Goal: Check status: Check status

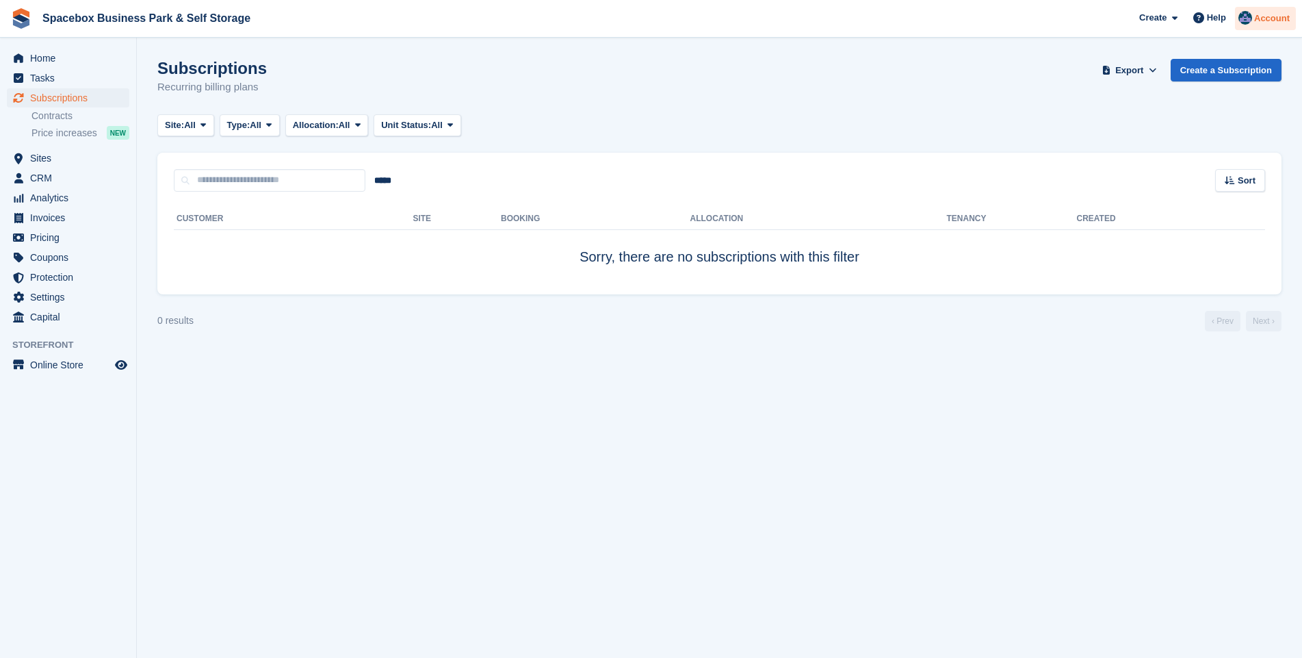
click at [1248, 15] on img at bounding box center [1246, 18] width 14 height 14
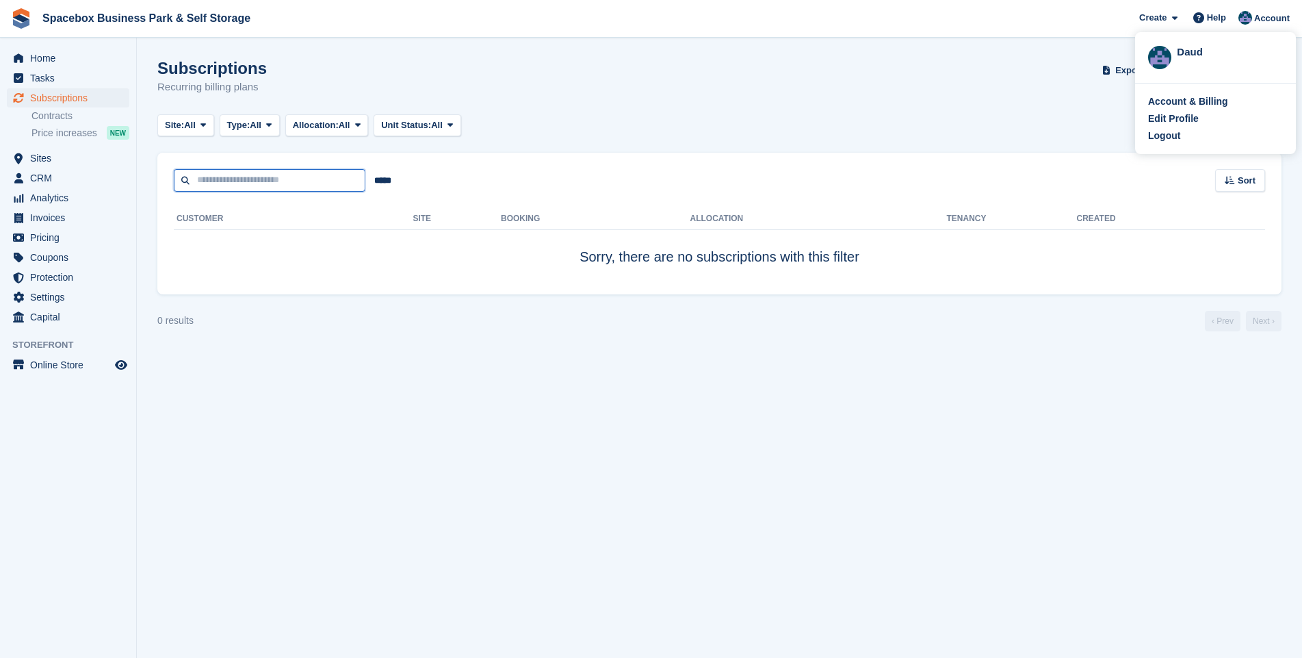
click at [211, 180] on input "text" at bounding box center [270, 180] width 192 height 23
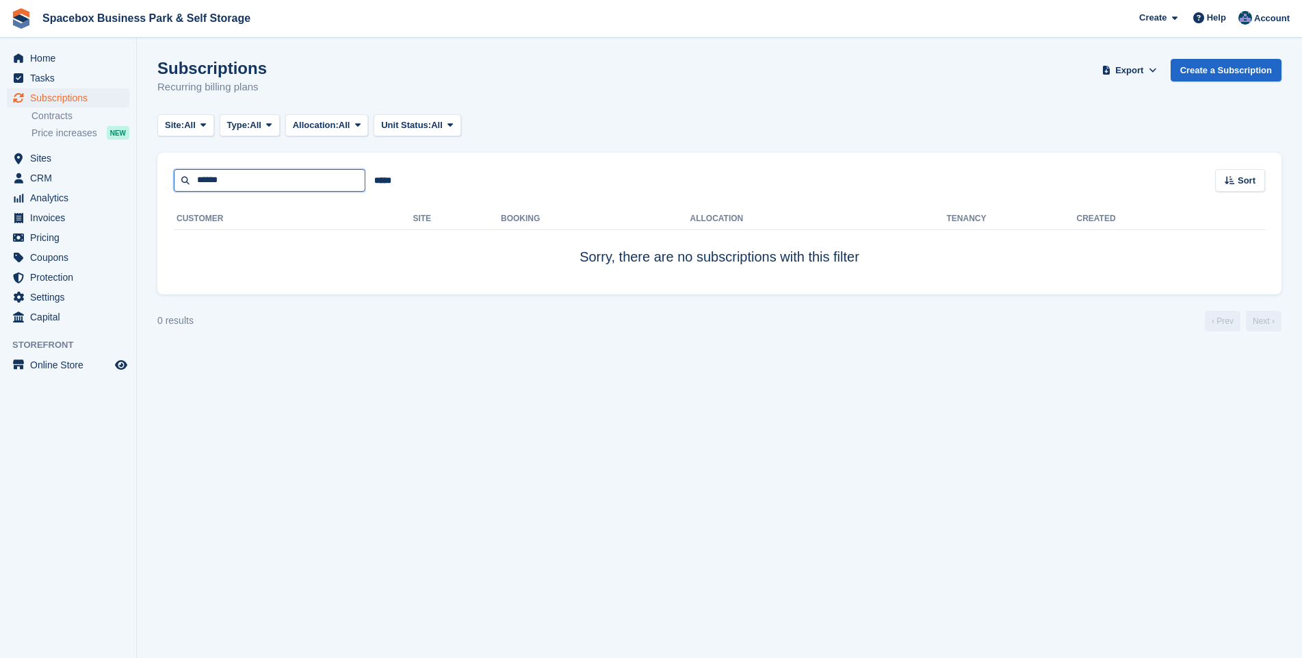
type input "******"
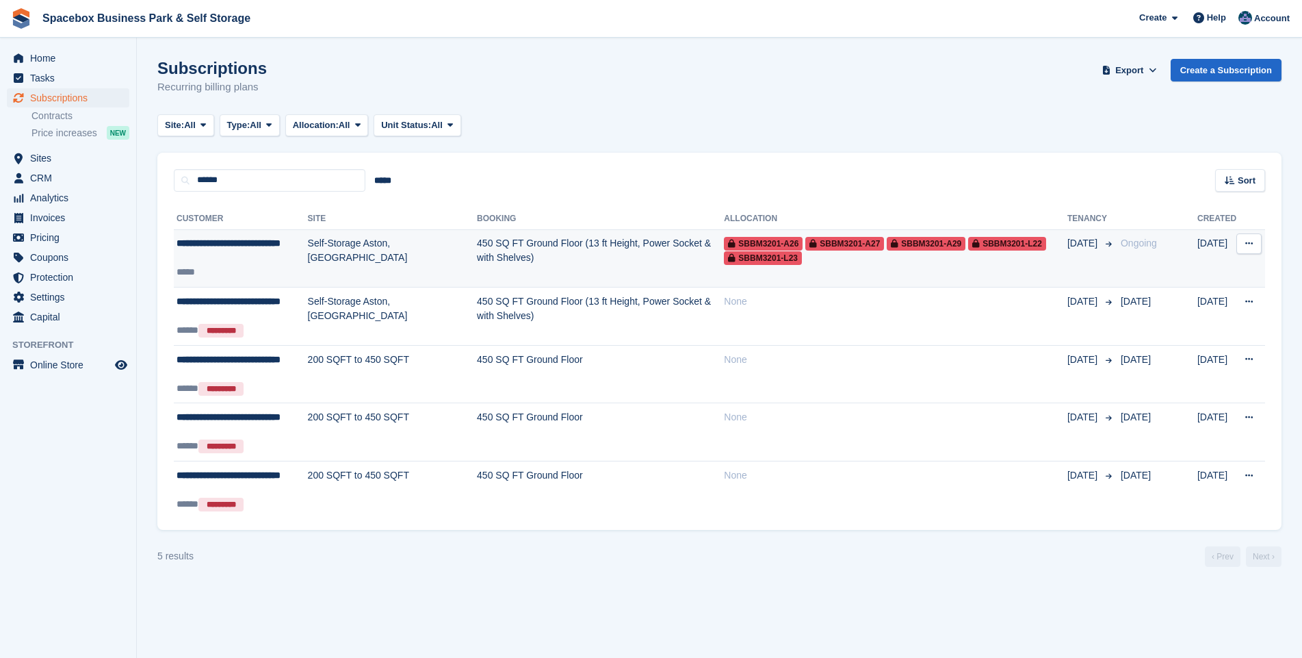
click at [340, 249] on td "Self-Storage Aston, [GEOGRAPHIC_DATA]" at bounding box center [392, 258] width 169 height 58
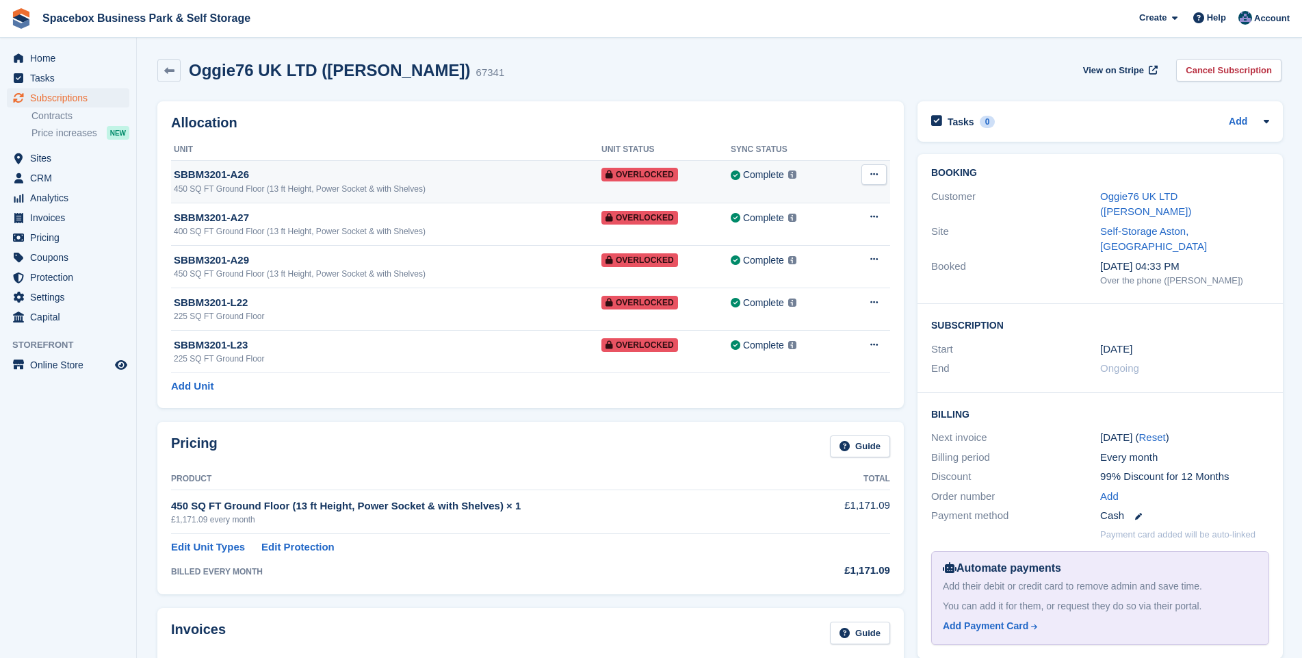
click at [887, 179] on td "Remove Overlock" at bounding box center [866, 181] width 49 height 42
click at [870, 175] on icon at bounding box center [874, 174] width 8 height 9
click at [814, 200] on p "Remove Overlock" at bounding box center [821, 201] width 119 height 18
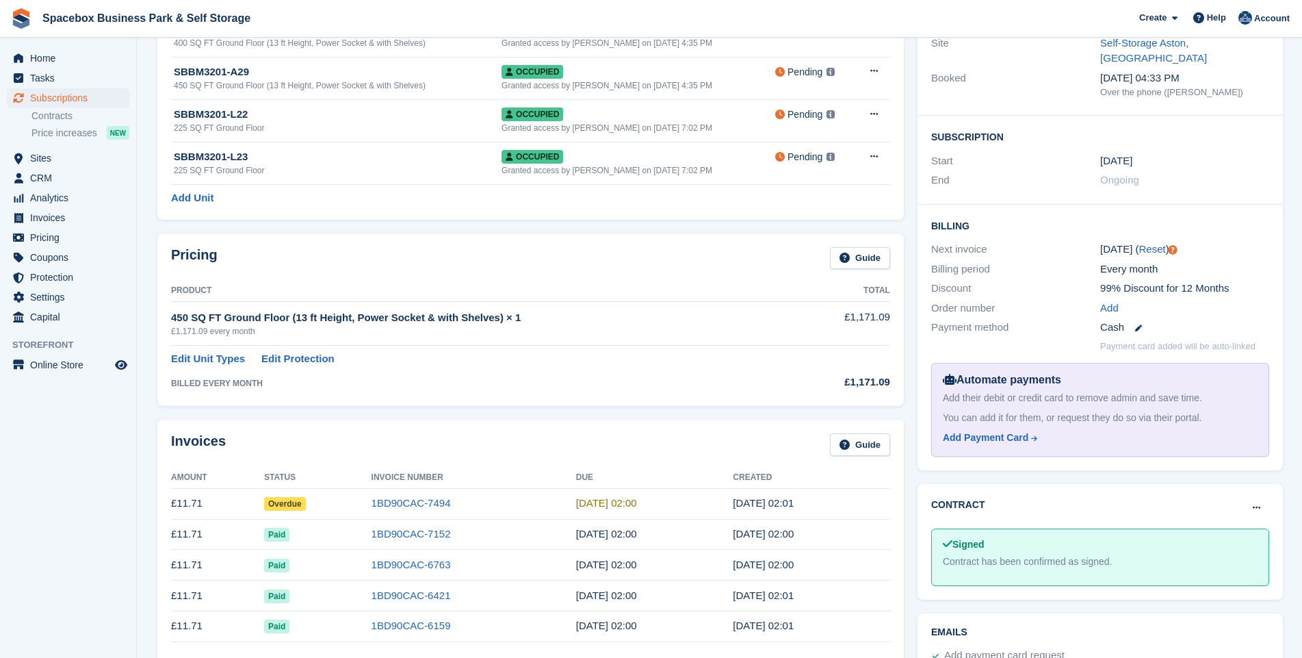
scroll to position [197, 0]
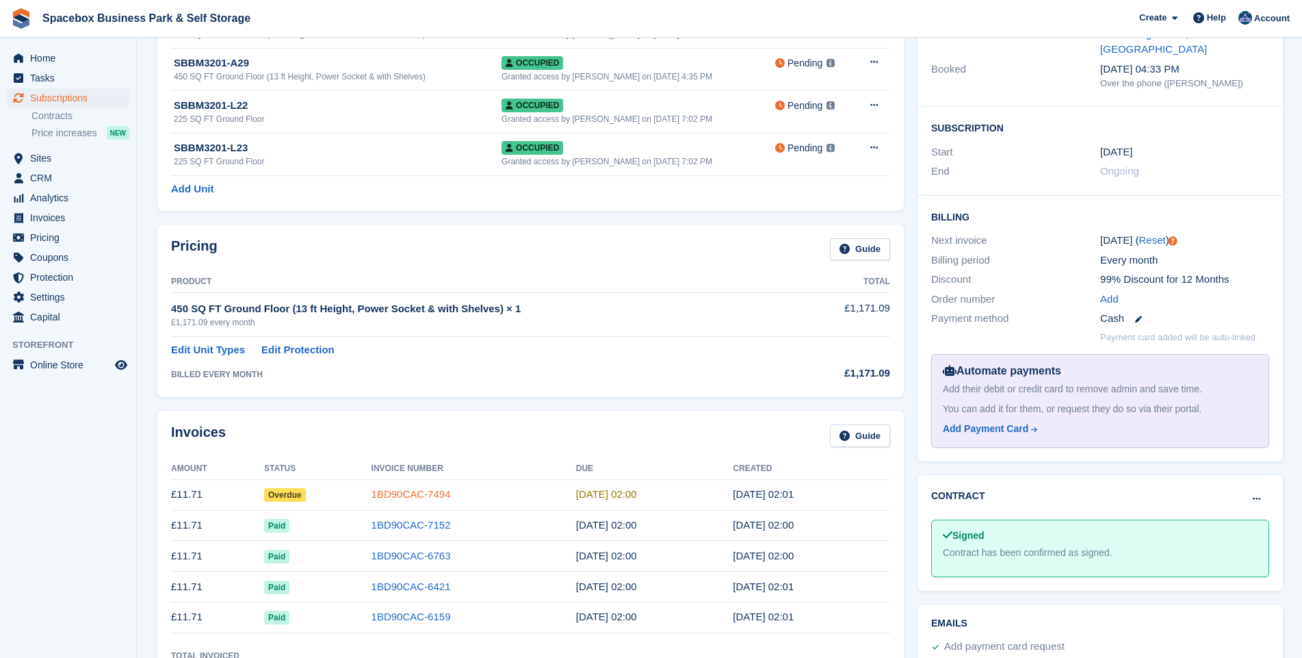
click at [404, 490] on link "1BD90CAC-7494" at bounding box center [411, 494] width 79 height 12
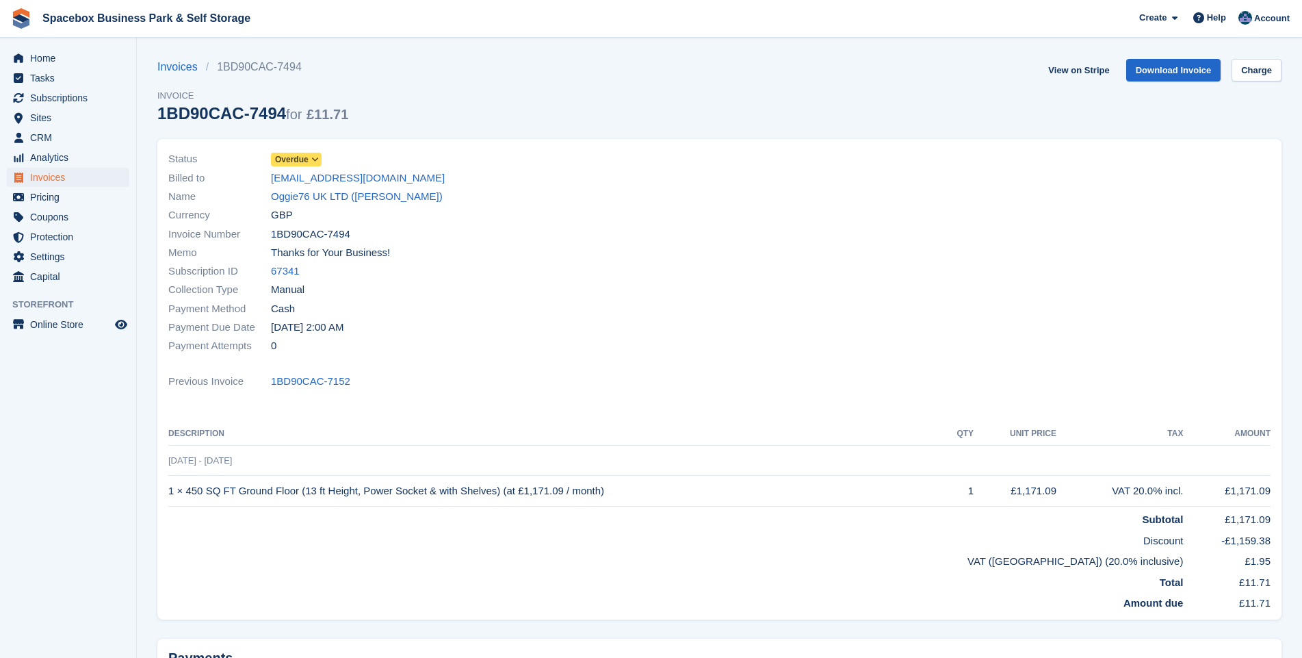
click at [315, 159] on icon at bounding box center [315, 159] width 8 height 8
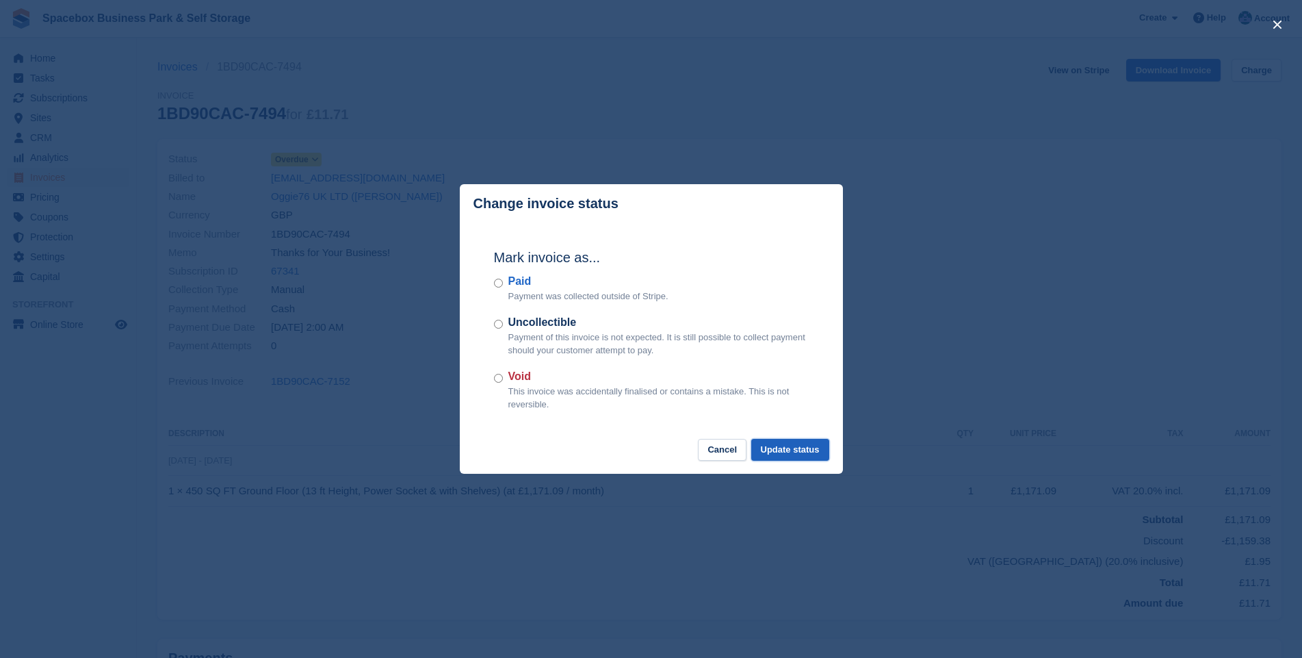
click at [797, 449] on button "Update status" at bounding box center [790, 450] width 78 height 23
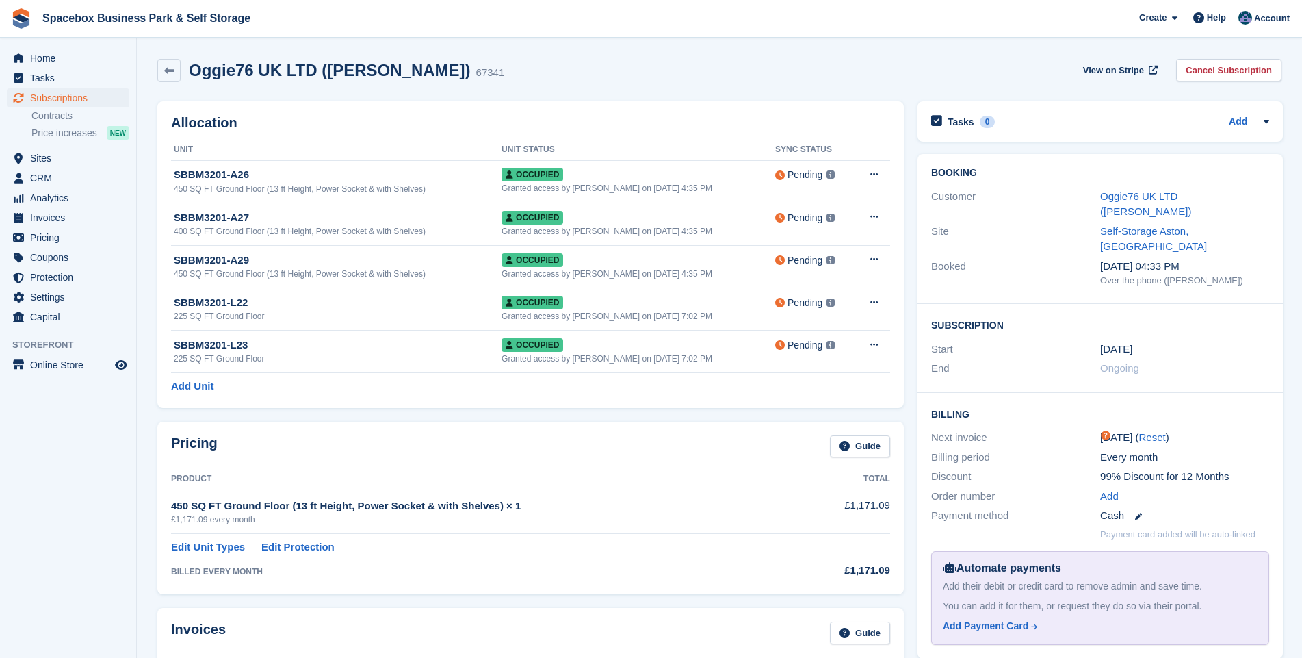
scroll to position [197, 0]
